Goal: Task Accomplishment & Management: Manage account settings

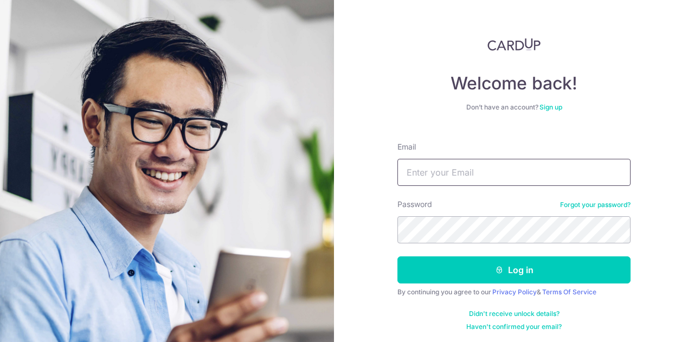
click at [437, 168] on input "Email" at bounding box center [514, 172] width 233 height 27
type input "[PERSON_NAME][EMAIL_ADDRESS][DOMAIN_NAME]"
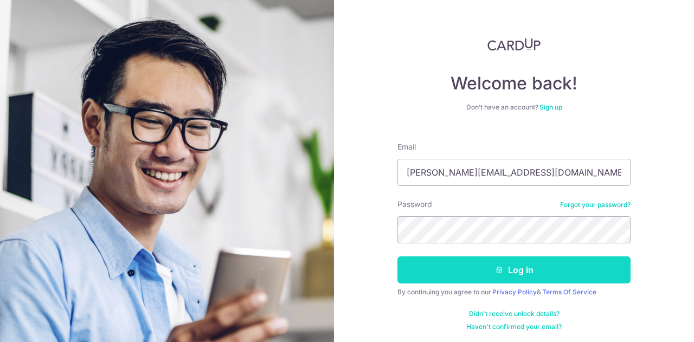
click at [459, 263] on button "Log in" at bounding box center [514, 270] width 233 height 27
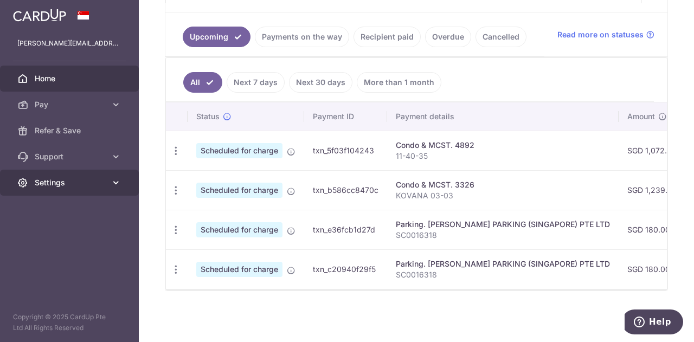
click at [90, 176] on link "Settings" at bounding box center [69, 183] width 139 height 26
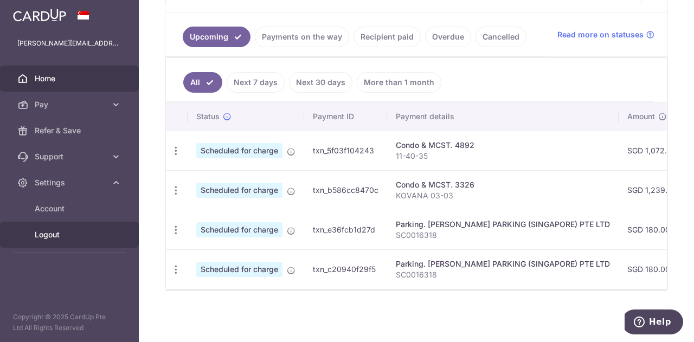
click at [50, 228] on link "Logout" at bounding box center [69, 235] width 139 height 26
